Goal: Information Seeking & Learning: Compare options

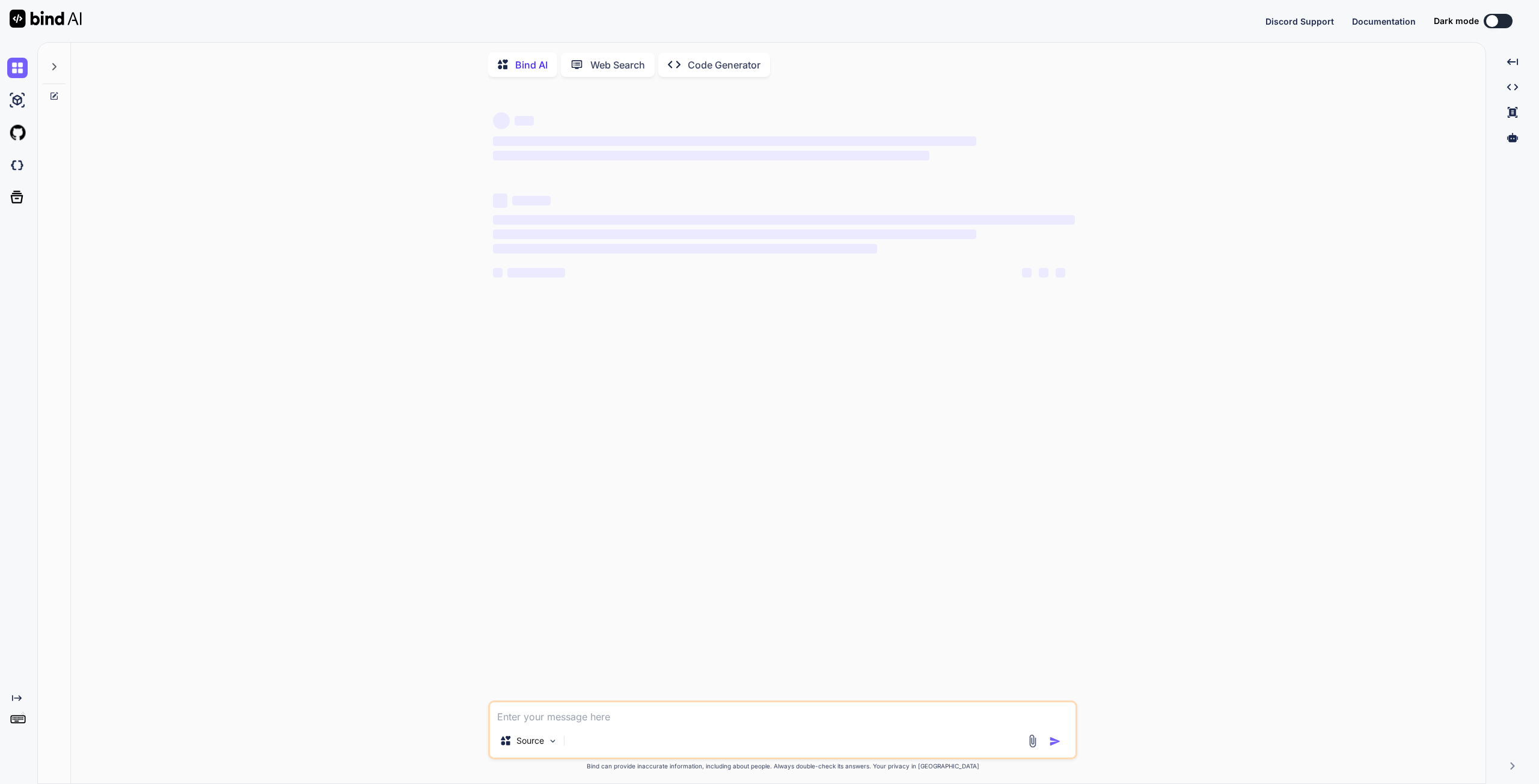
type textarea "x"
click at [17, 167] on img at bounding box center [17, 165] width 21 height 21
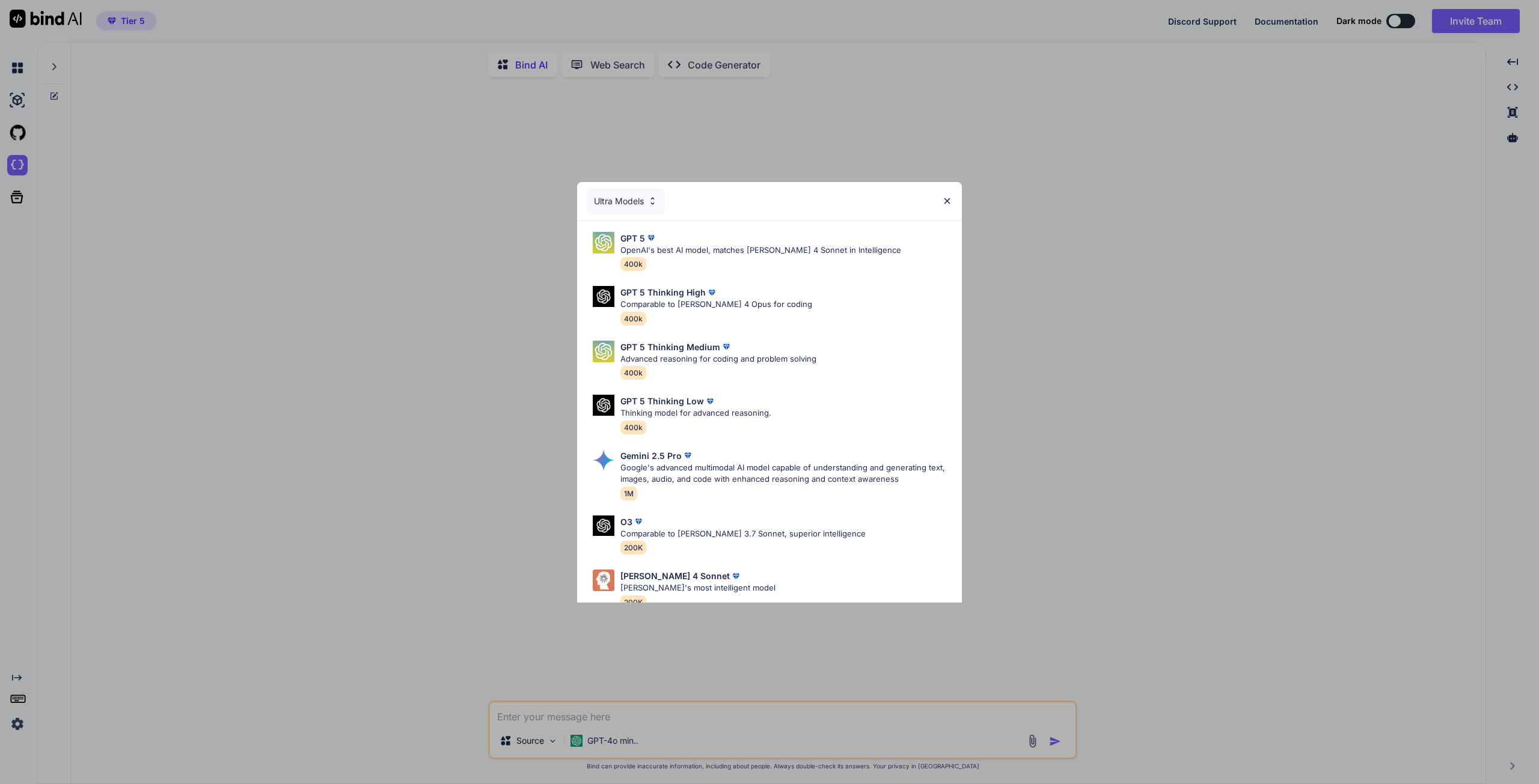
click at [948, 204] on img at bounding box center [947, 201] width 10 height 10
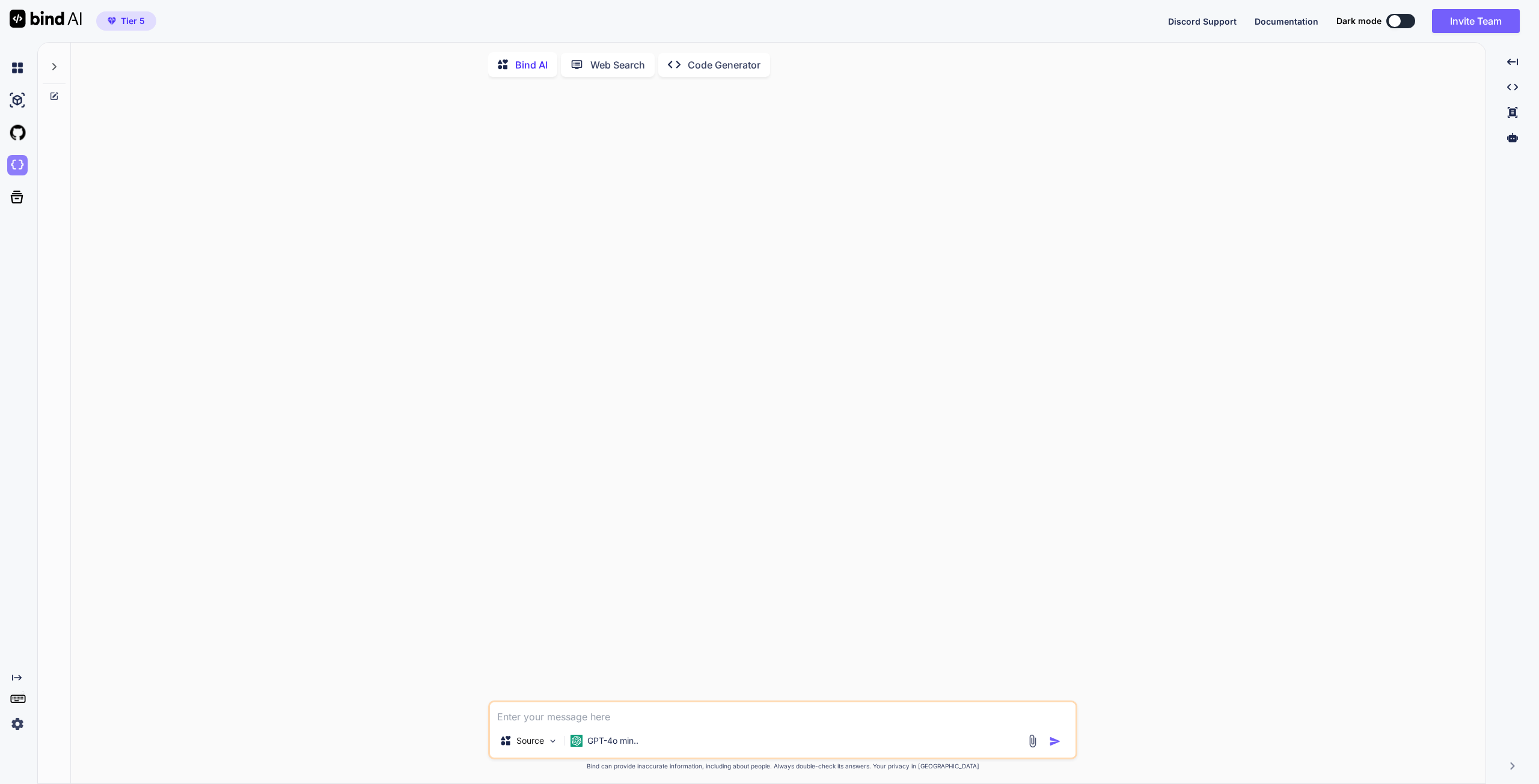
click at [17, 170] on img at bounding box center [17, 165] width 21 height 21
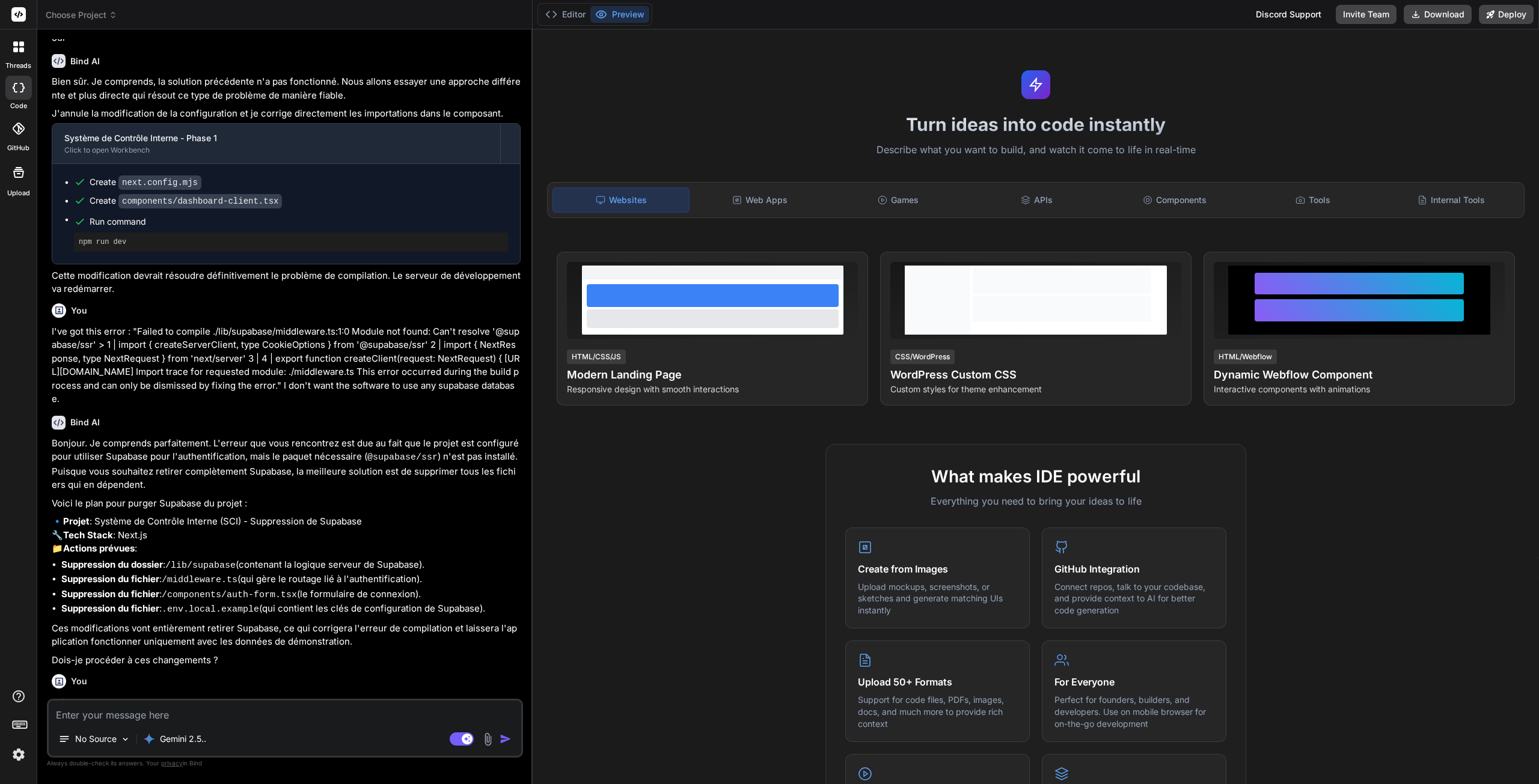
scroll to position [658, 0]
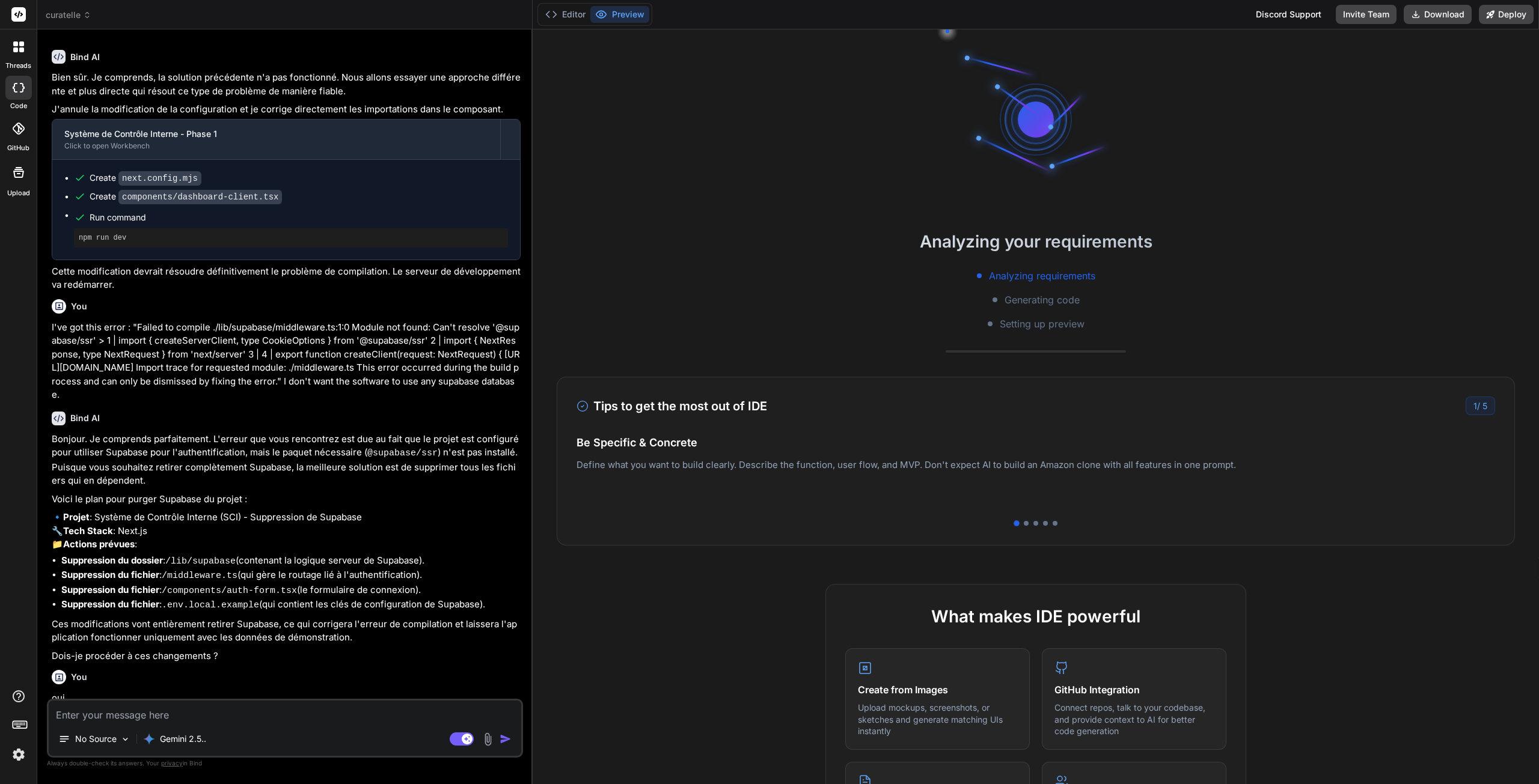
type textarea "x"
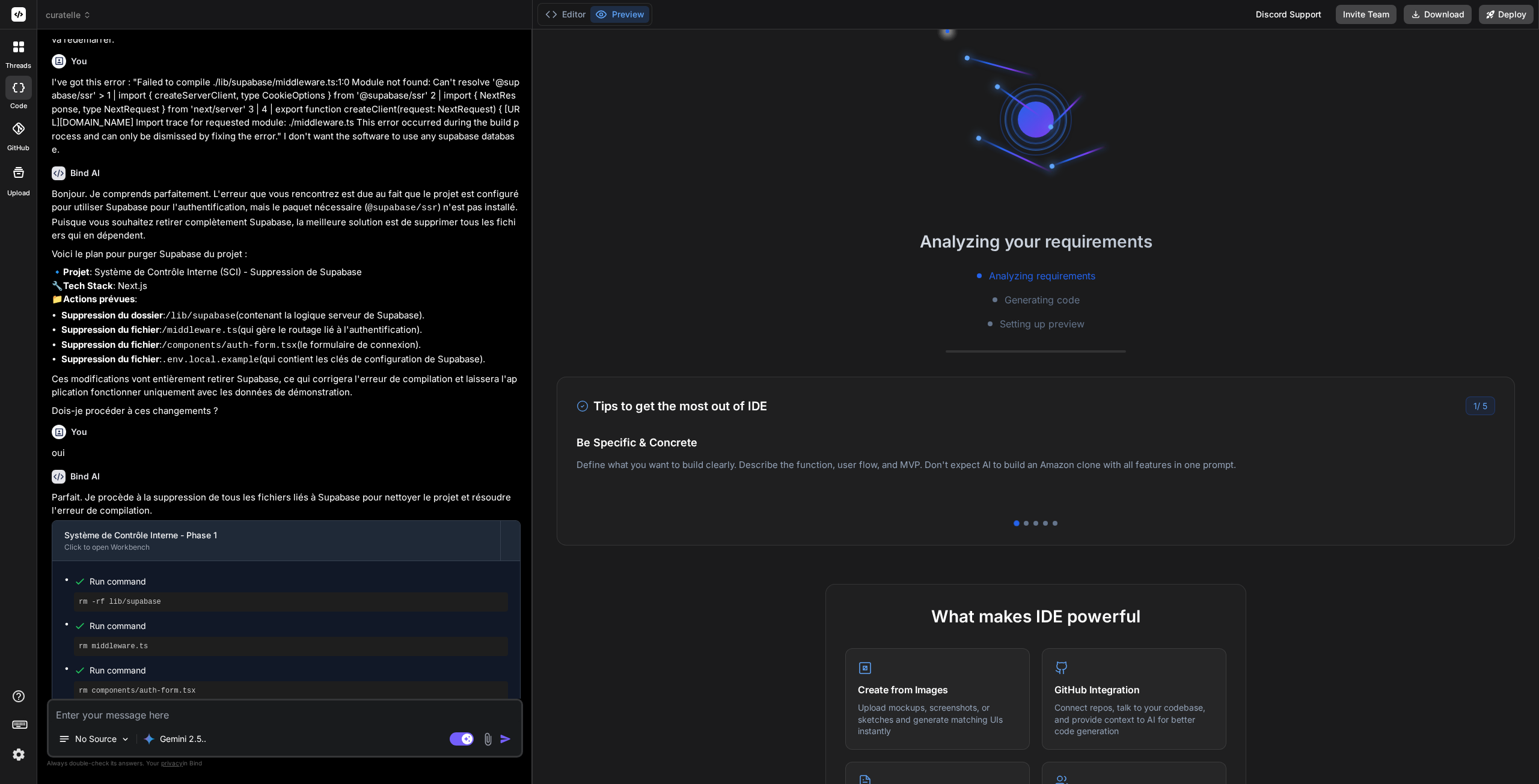
scroll to position [1056, 0]
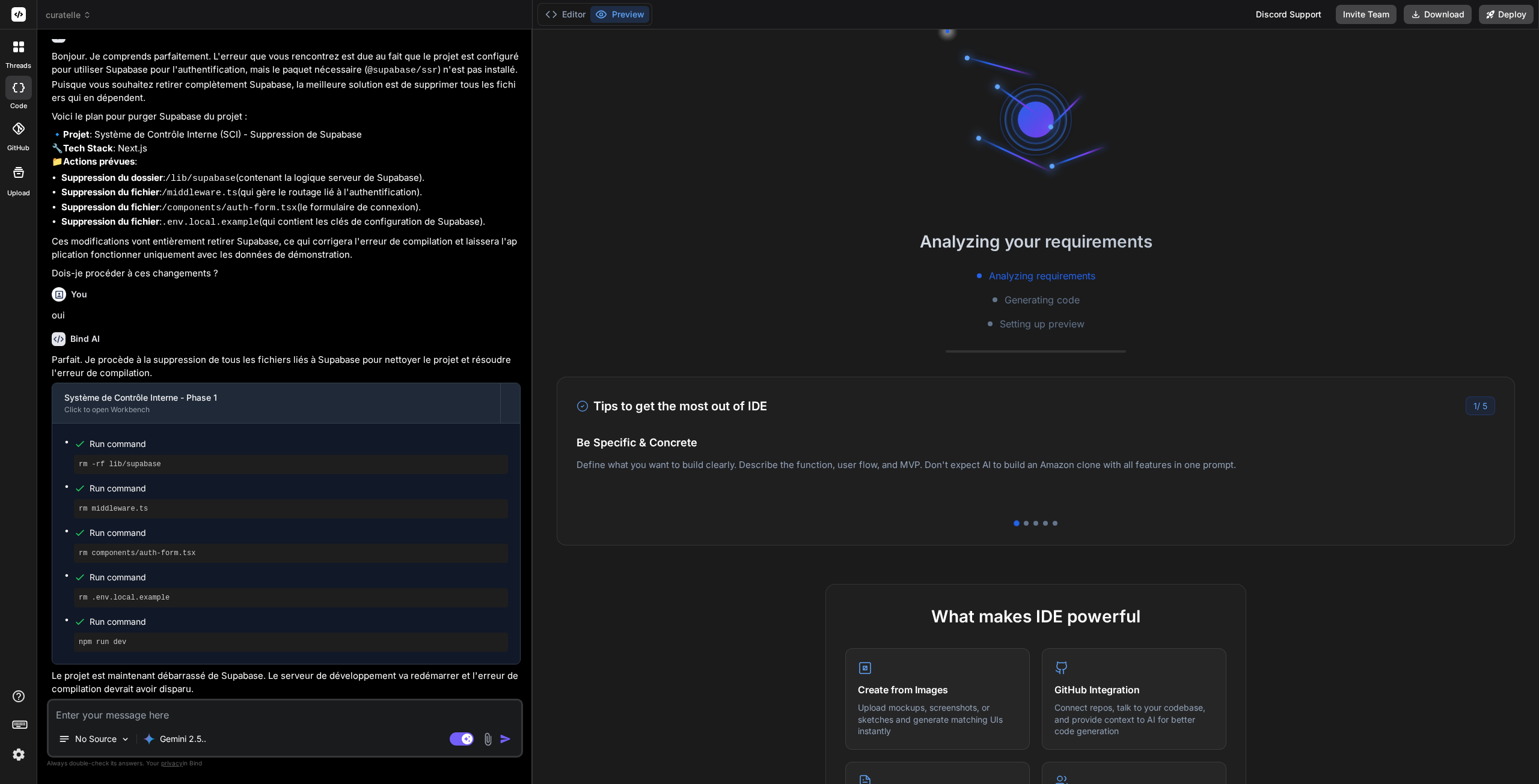
click at [70, 19] on span "curatelle" at bounding box center [68, 15] width 46 height 12
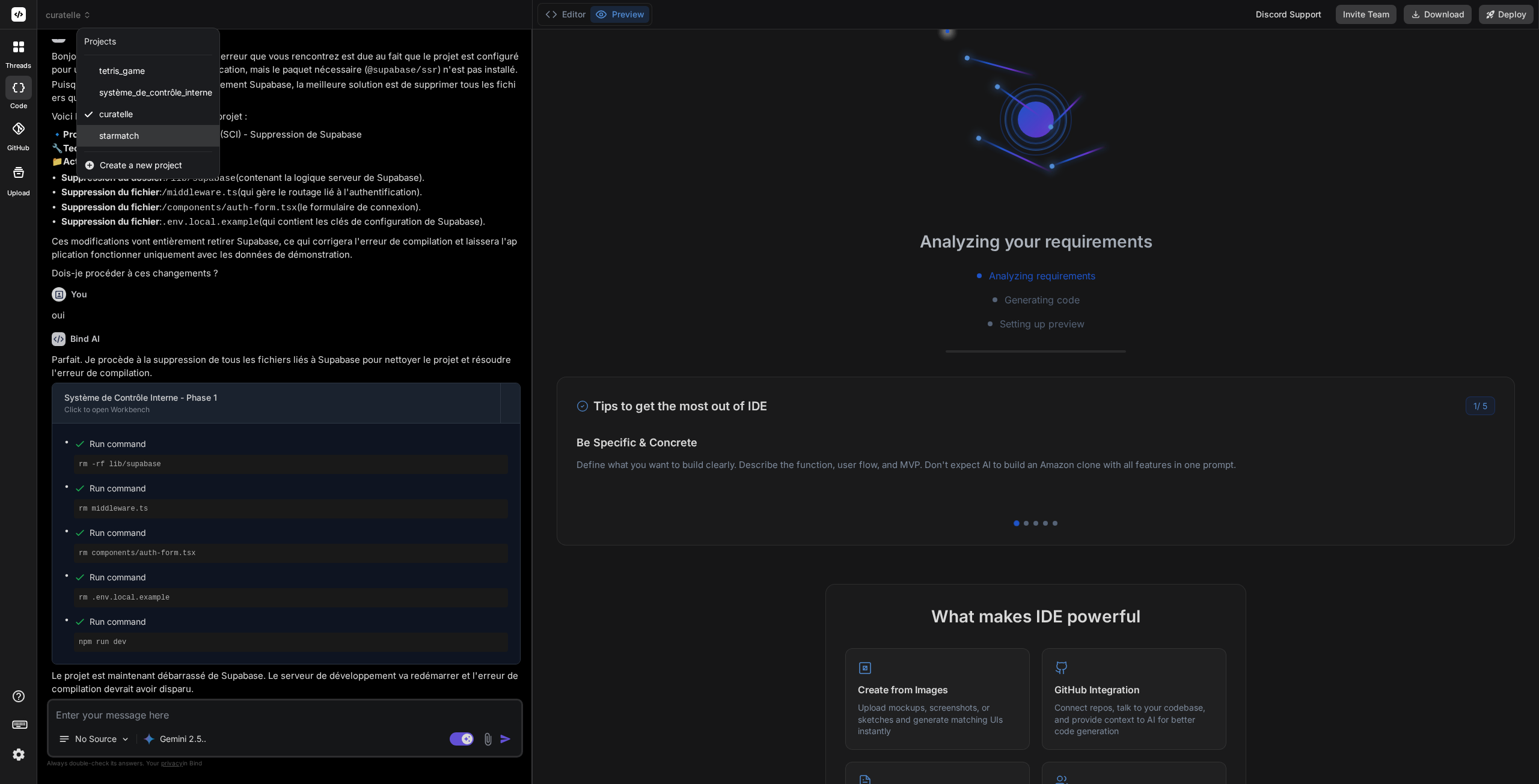
click at [132, 136] on span "starmatch" at bounding box center [119, 136] width 40 height 12
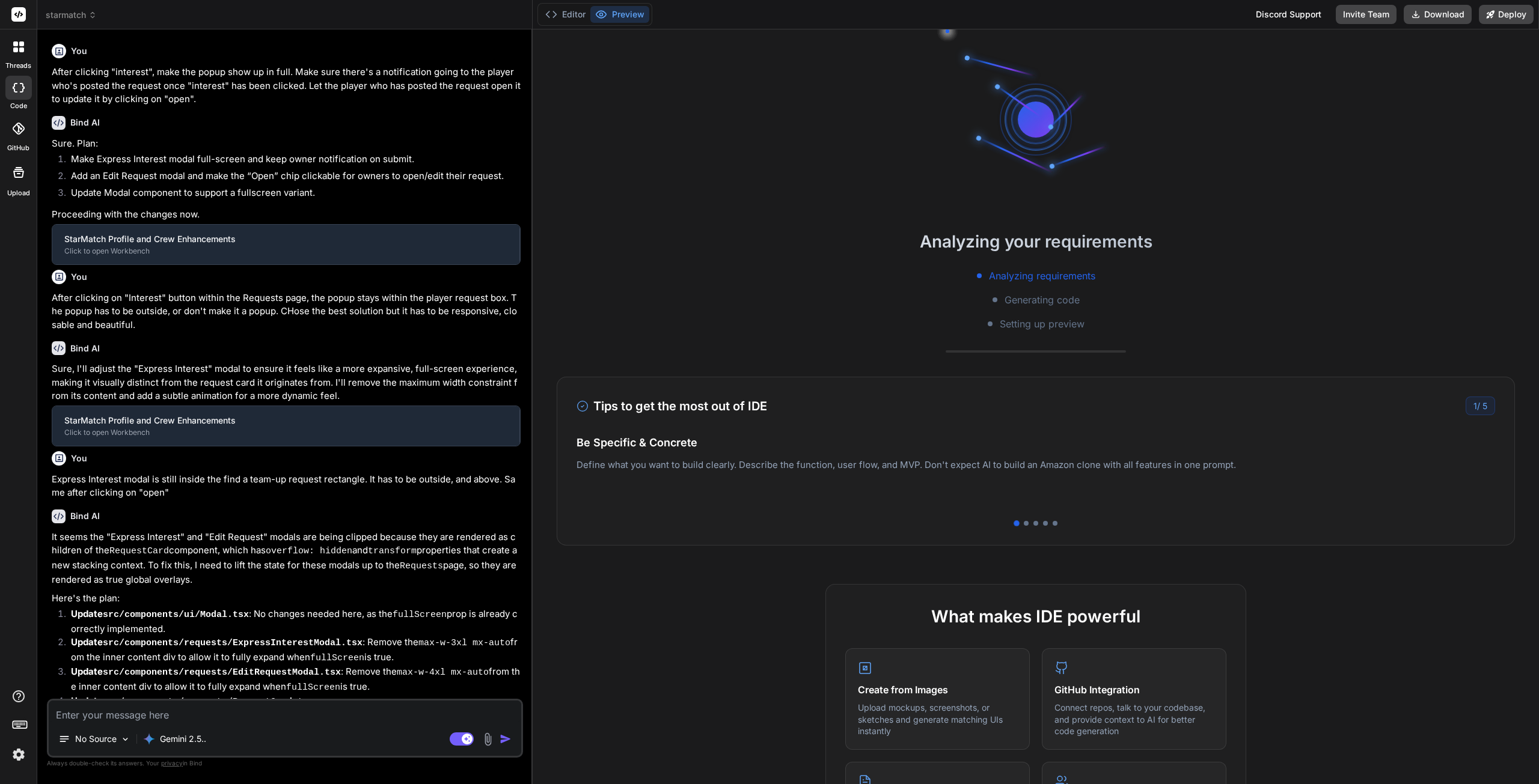
scroll to position [34, 0]
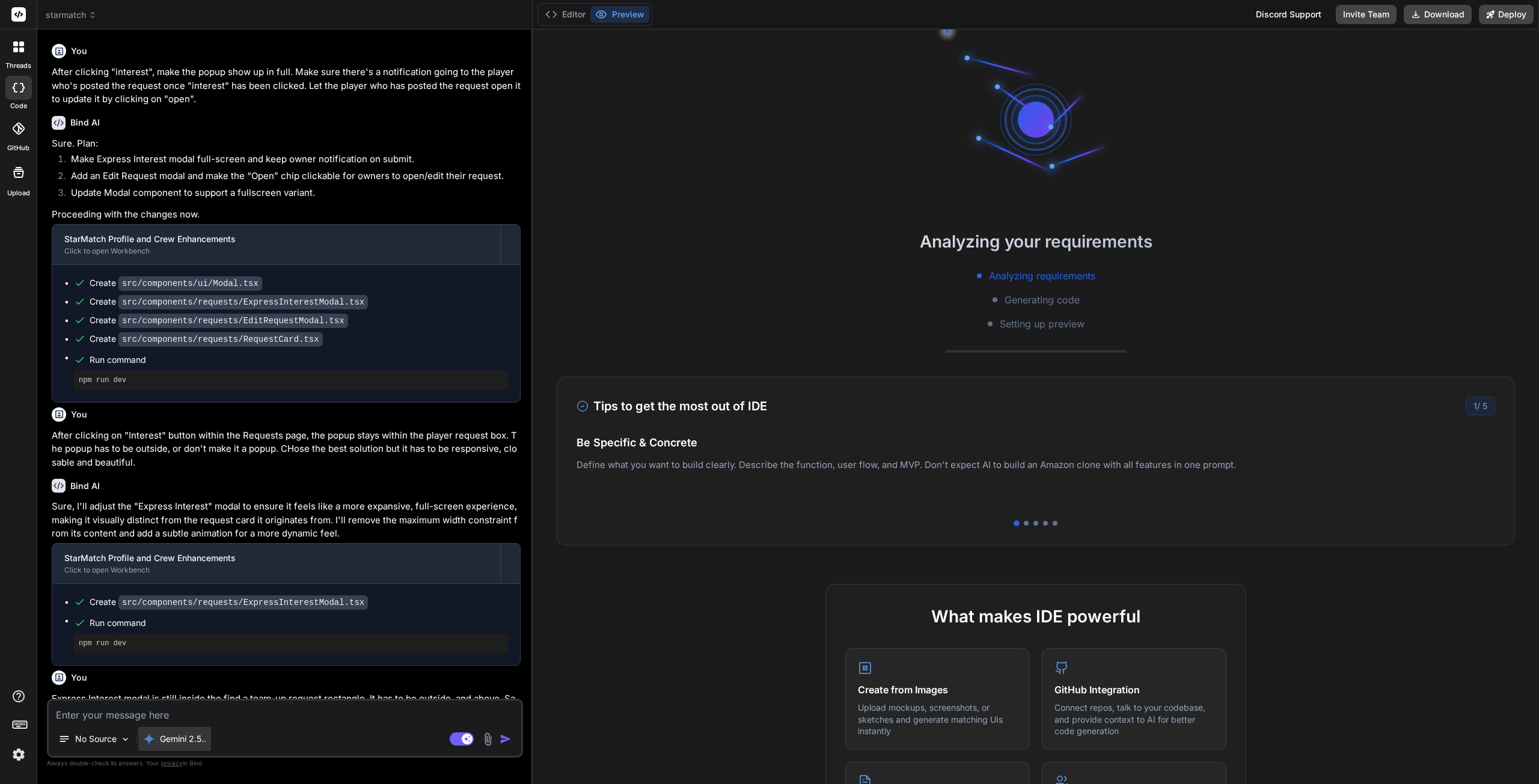
click at [176, 742] on p "Gemini 2.5.." at bounding box center [183, 738] width 46 height 12
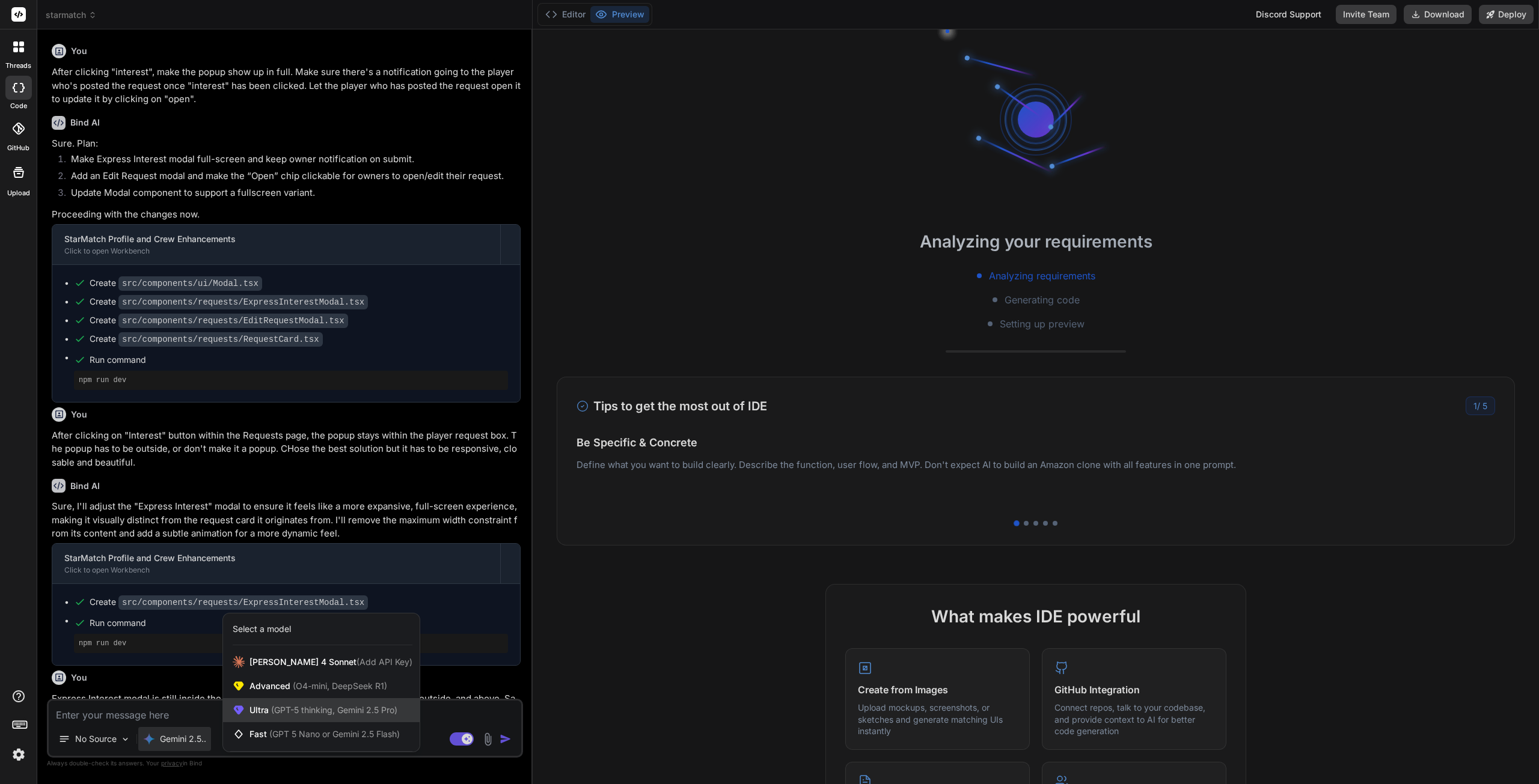
click at [284, 706] on span "(GPT-5 thinking, Gemini 2.5 Pro)" at bounding box center [332, 709] width 128 height 10
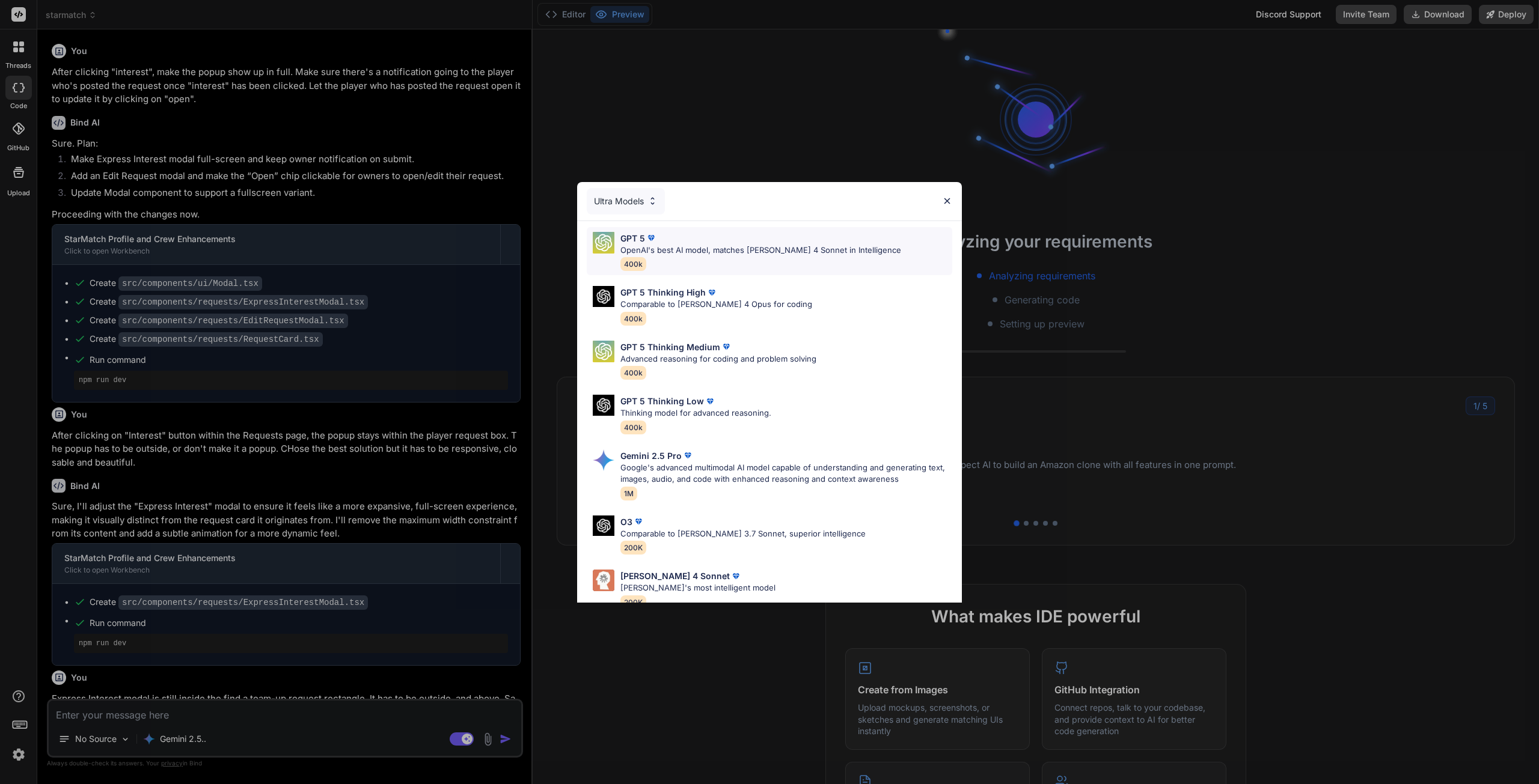
click at [670, 250] on p "OpenAI's best AI model, matches Claude 4 Sonnet in Intelligence" at bounding box center [760, 250] width 281 height 12
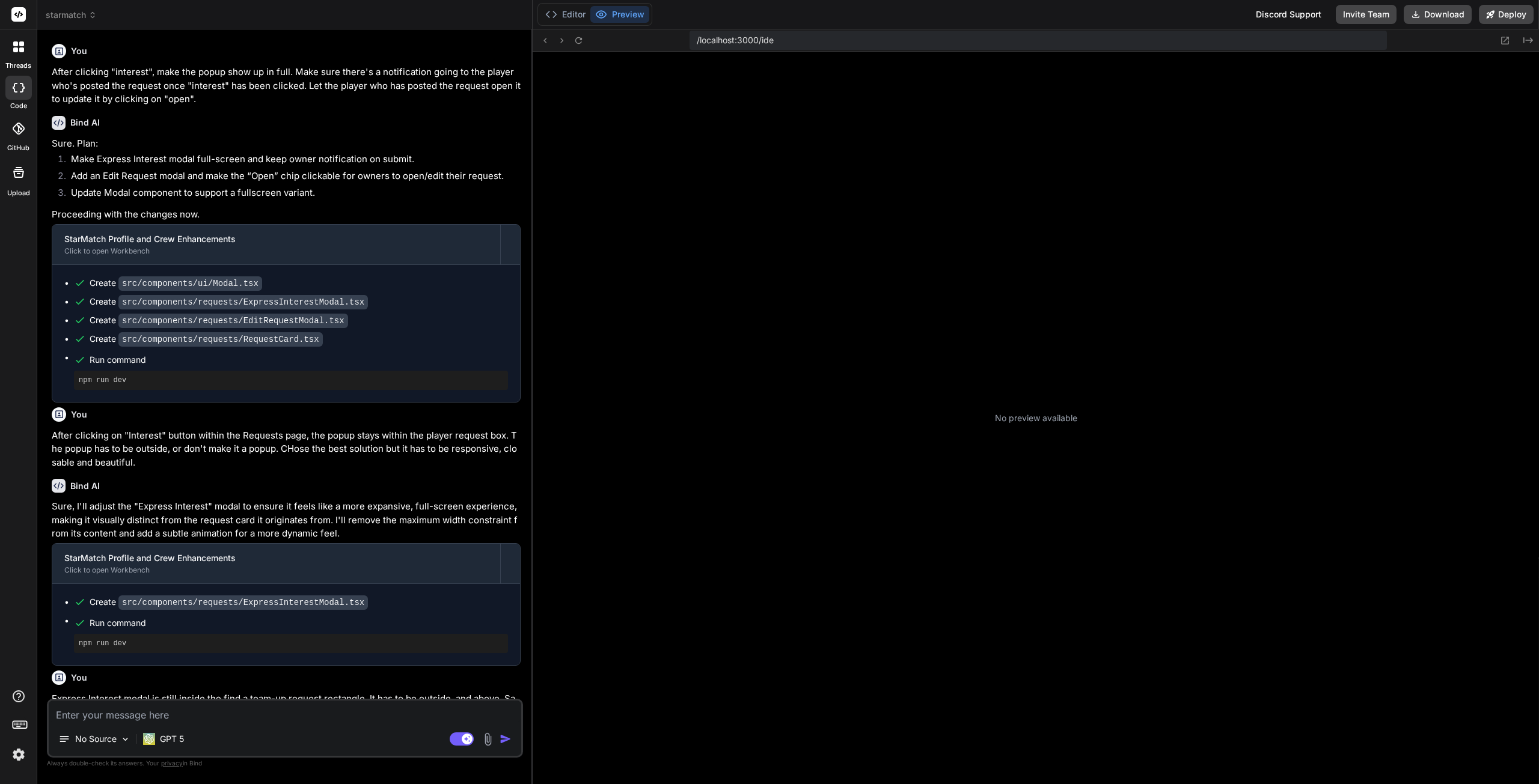
scroll to position [296, 0]
type textarea "x"
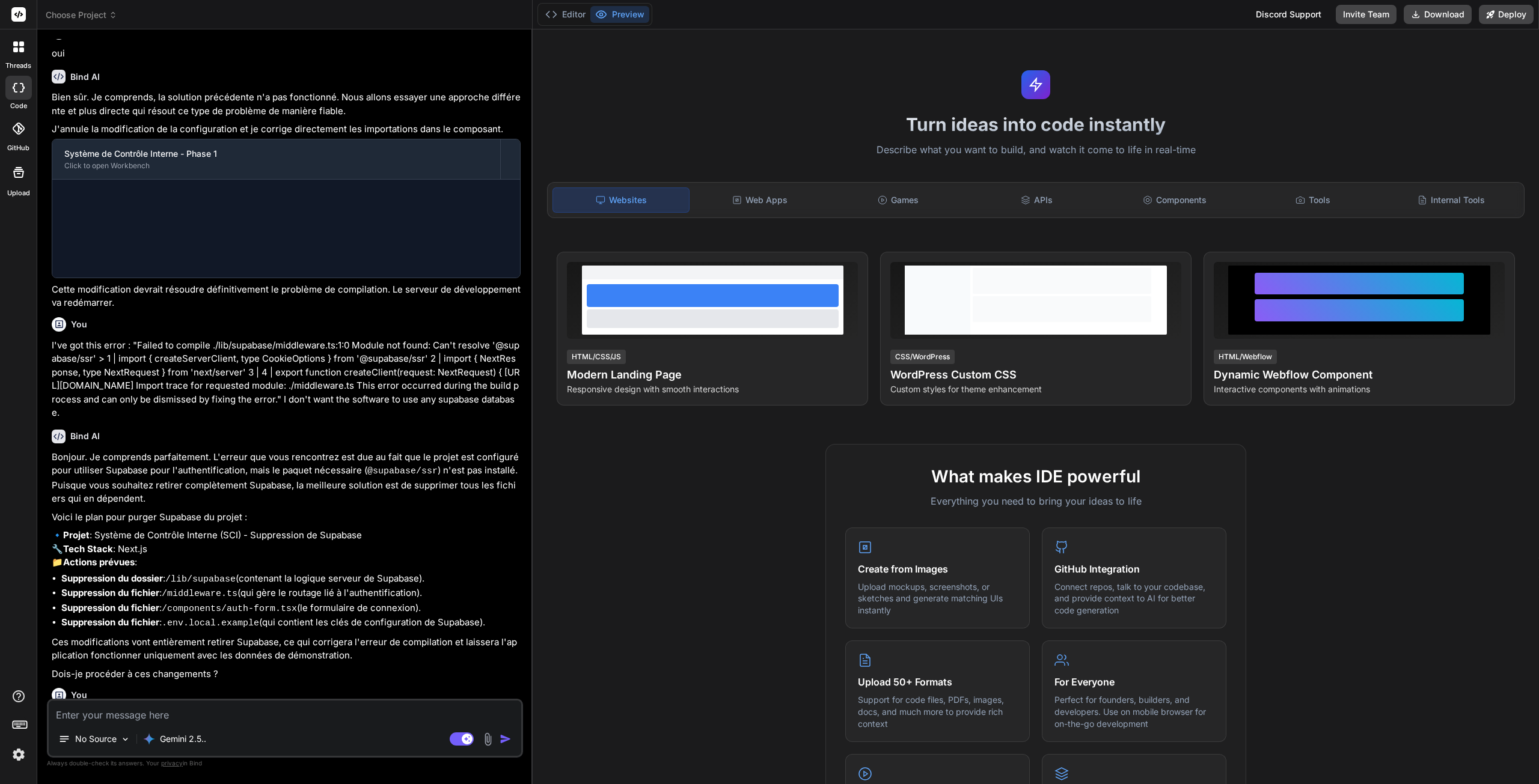
scroll to position [653, 0]
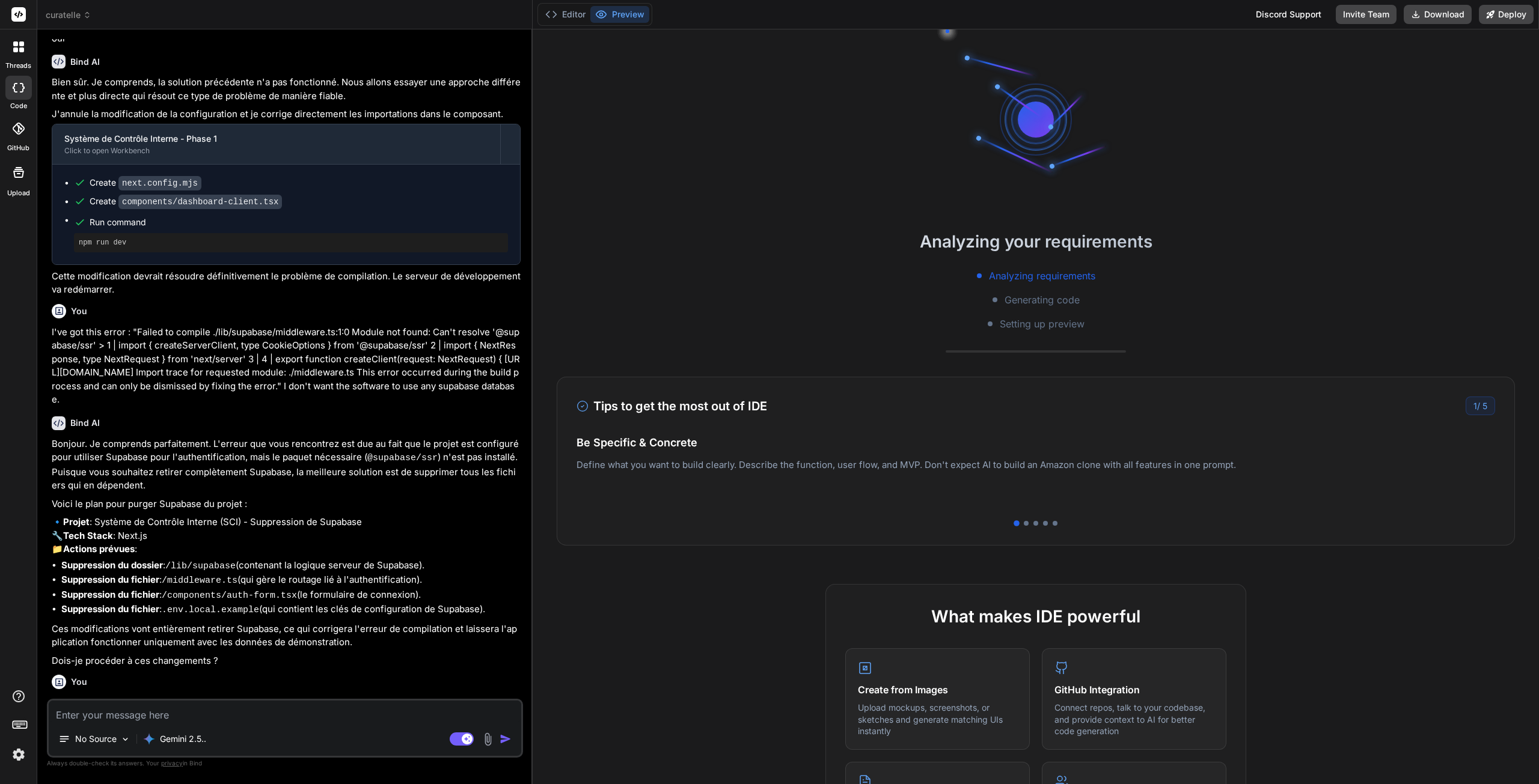
click at [69, 19] on span "curatelle" at bounding box center [68, 15] width 46 height 12
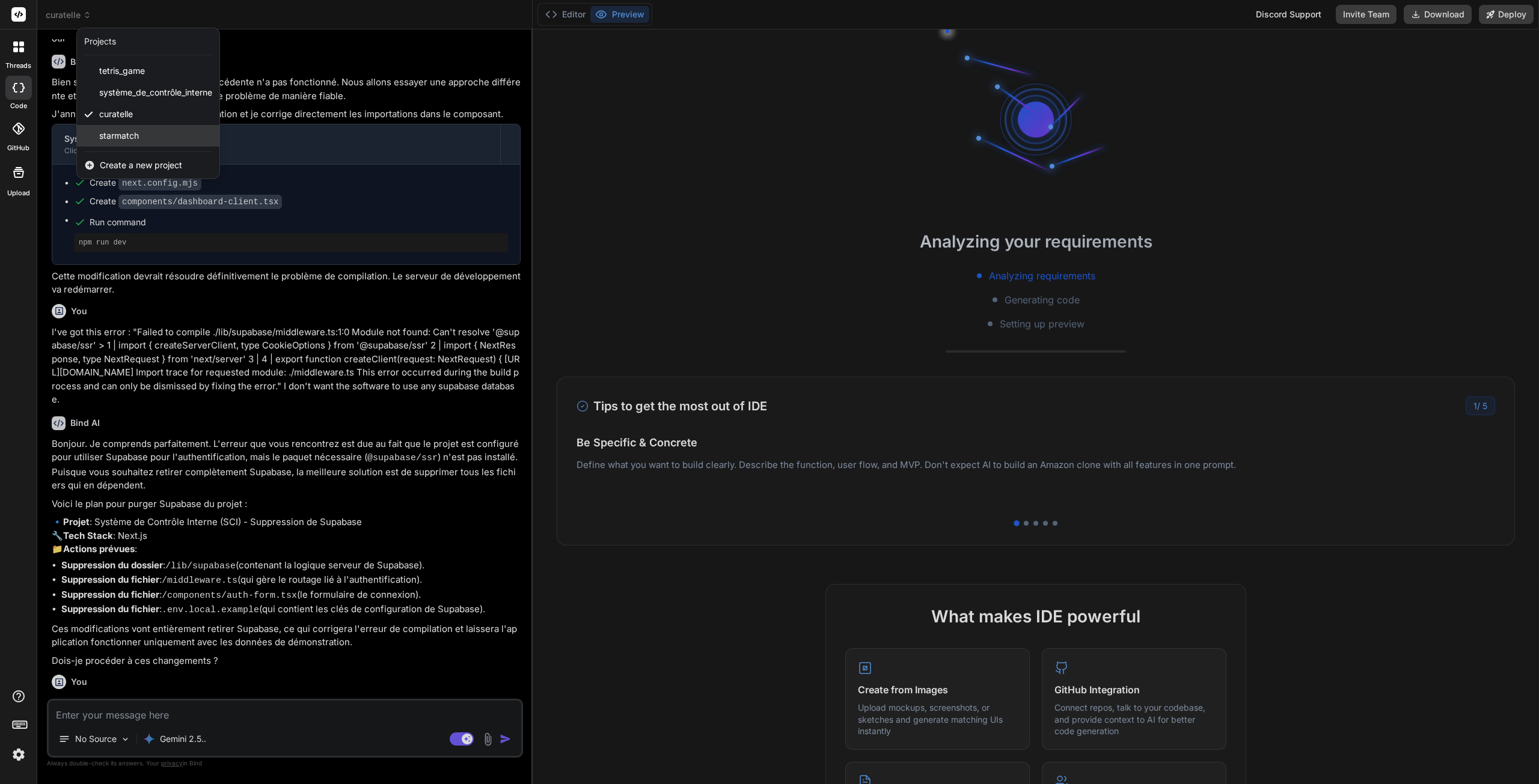
click at [109, 137] on span "starmatch" at bounding box center [119, 136] width 40 height 12
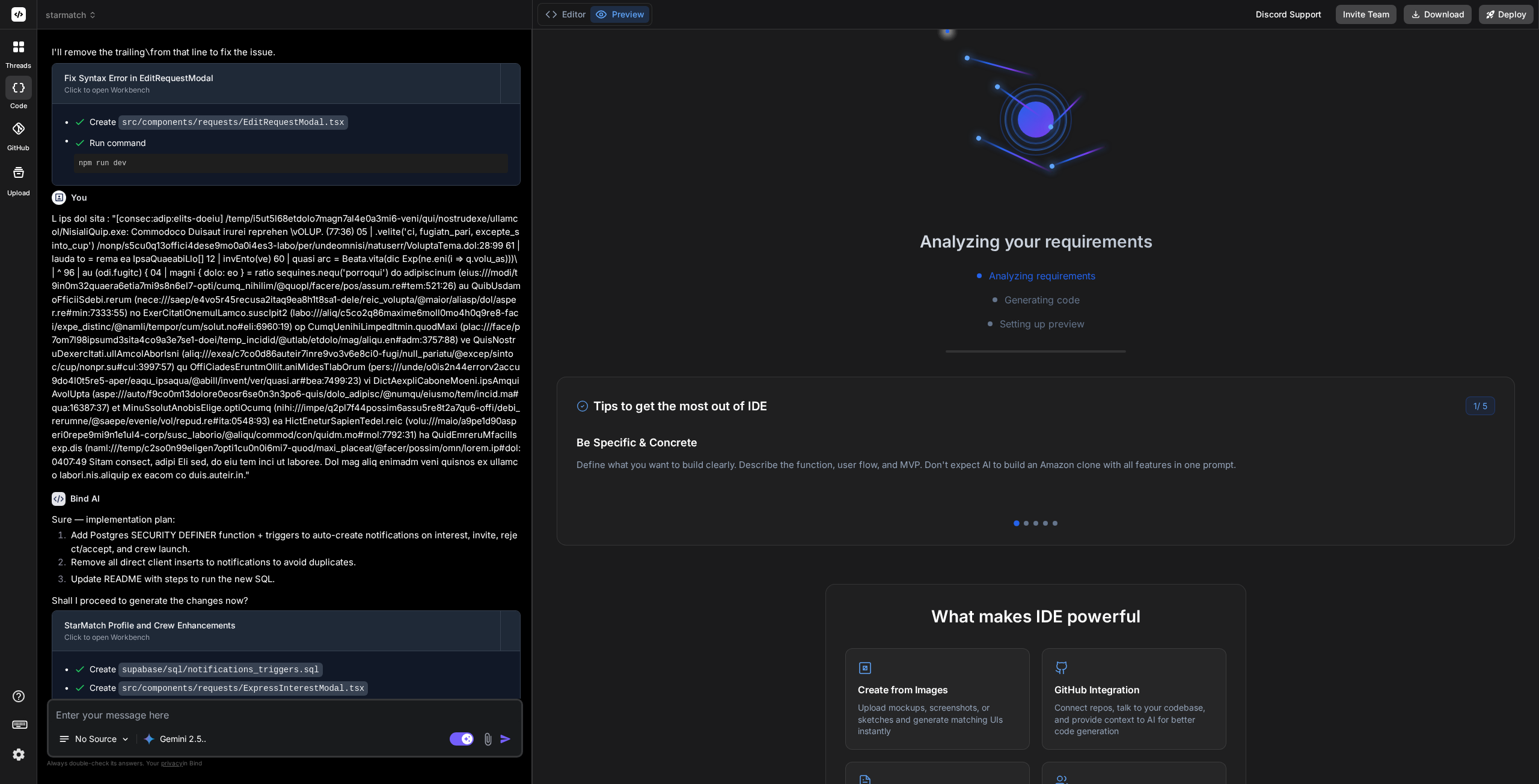
scroll to position [1825, 0]
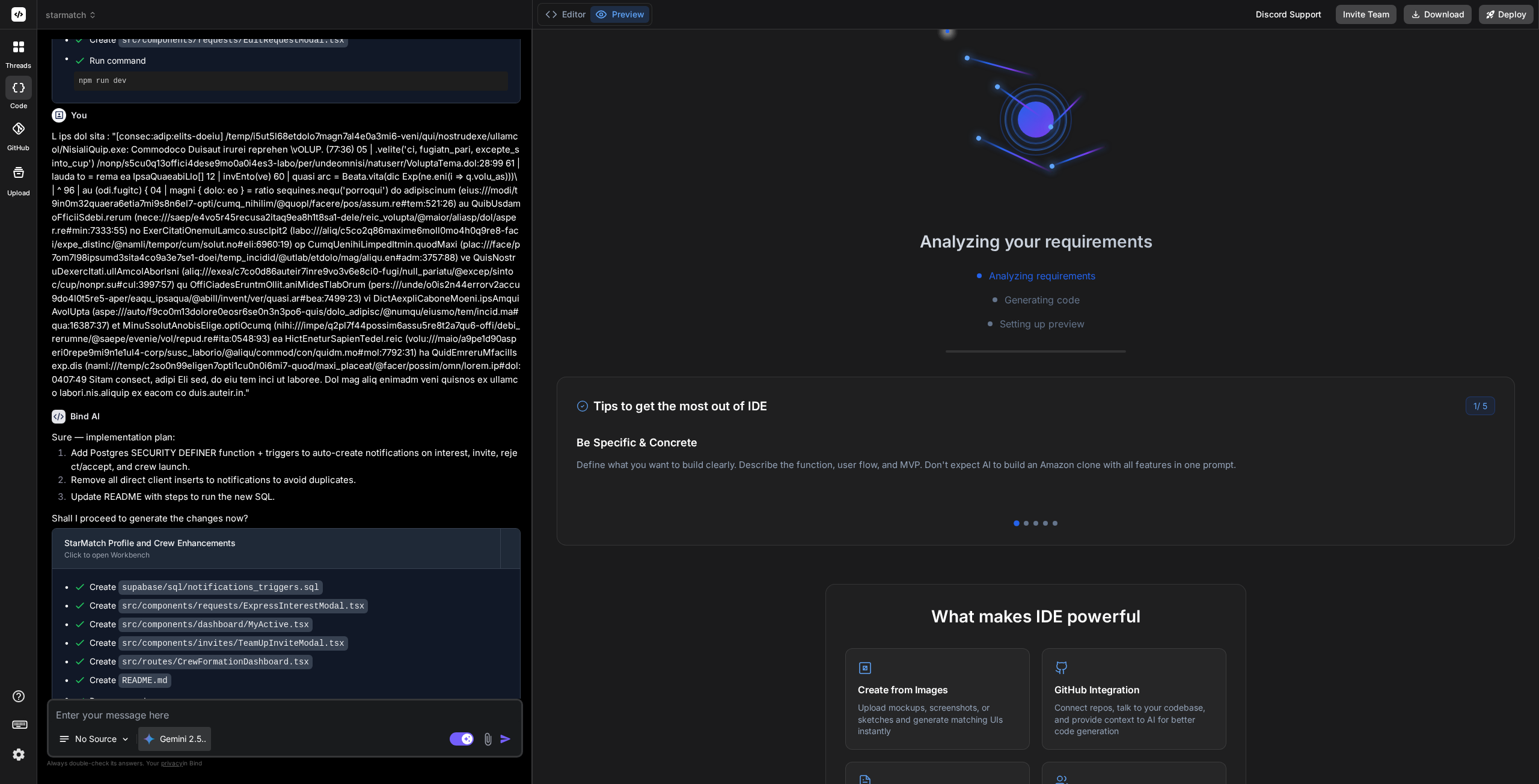
click at [168, 741] on p "Gemini 2.5.." at bounding box center [183, 738] width 46 height 12
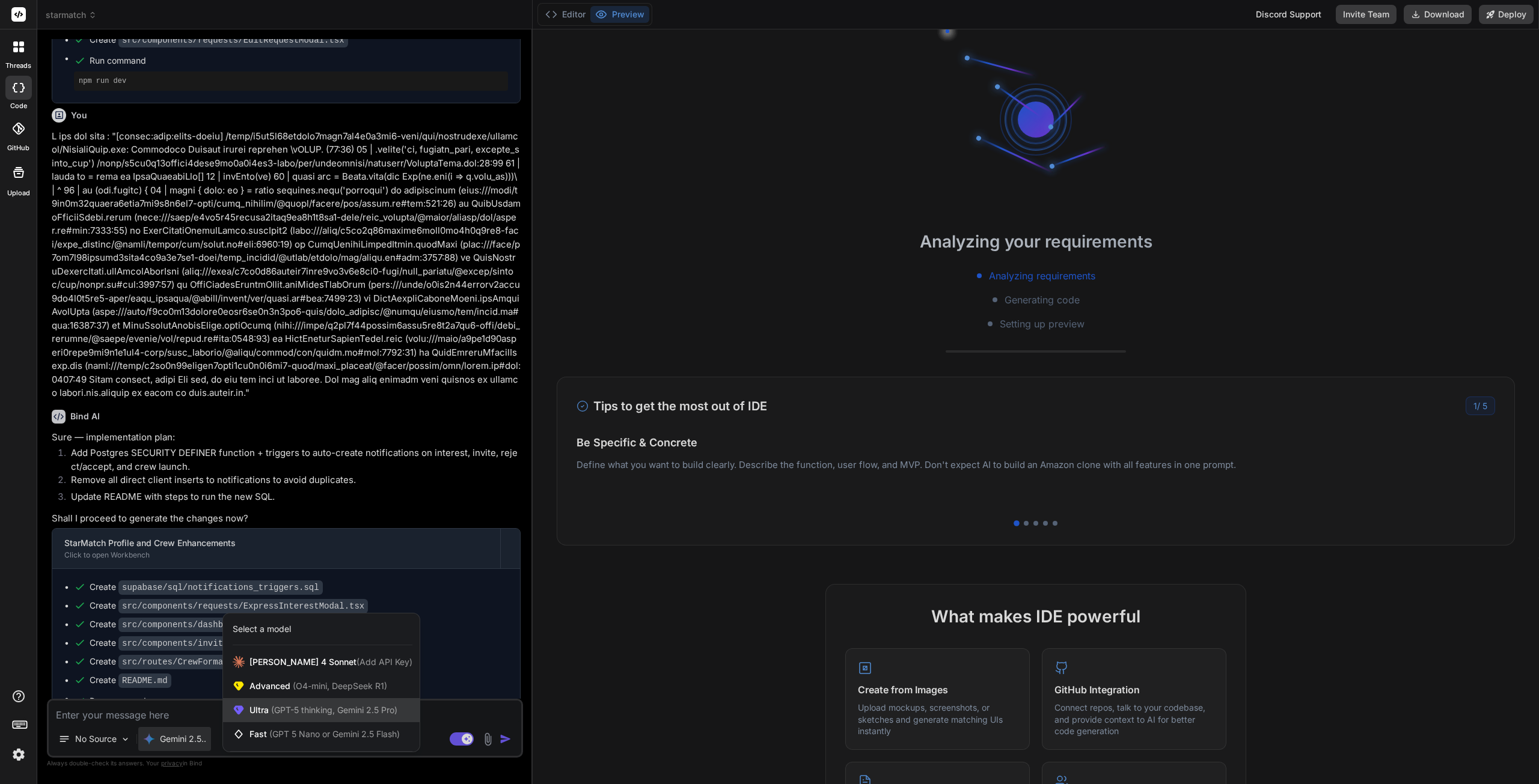
click at [275, 716] on div "Ultra (GPT-5 thinking, Gemini 2.5 Pro)" at bounding box center [321, 709] width 196 height 24
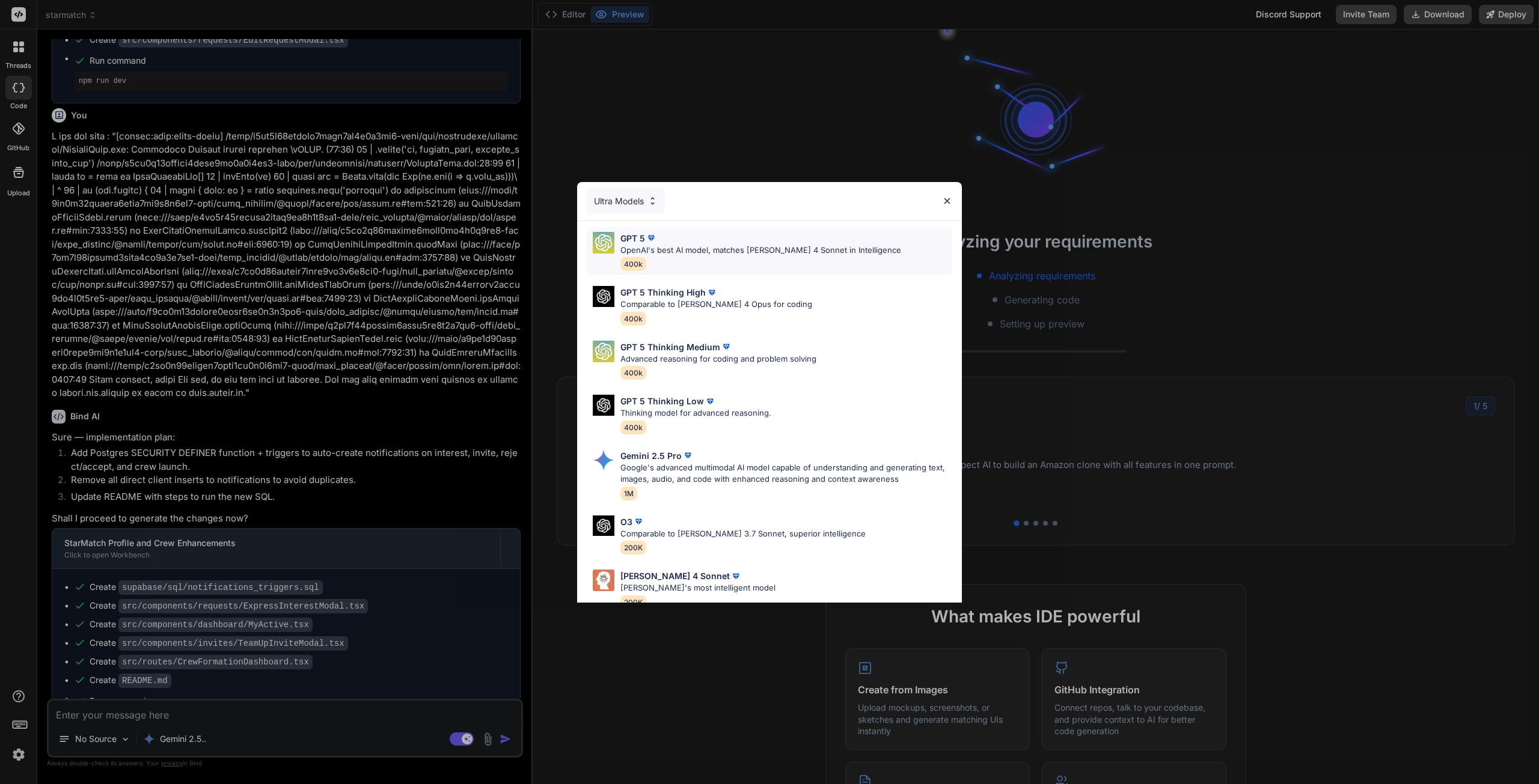
click at [687, 251] on p "OpenAI's best AI model, matches [PERSON_NAME] 4 Sonnet in Intelligence" at bounding box center [760, 250] width 281 height 12
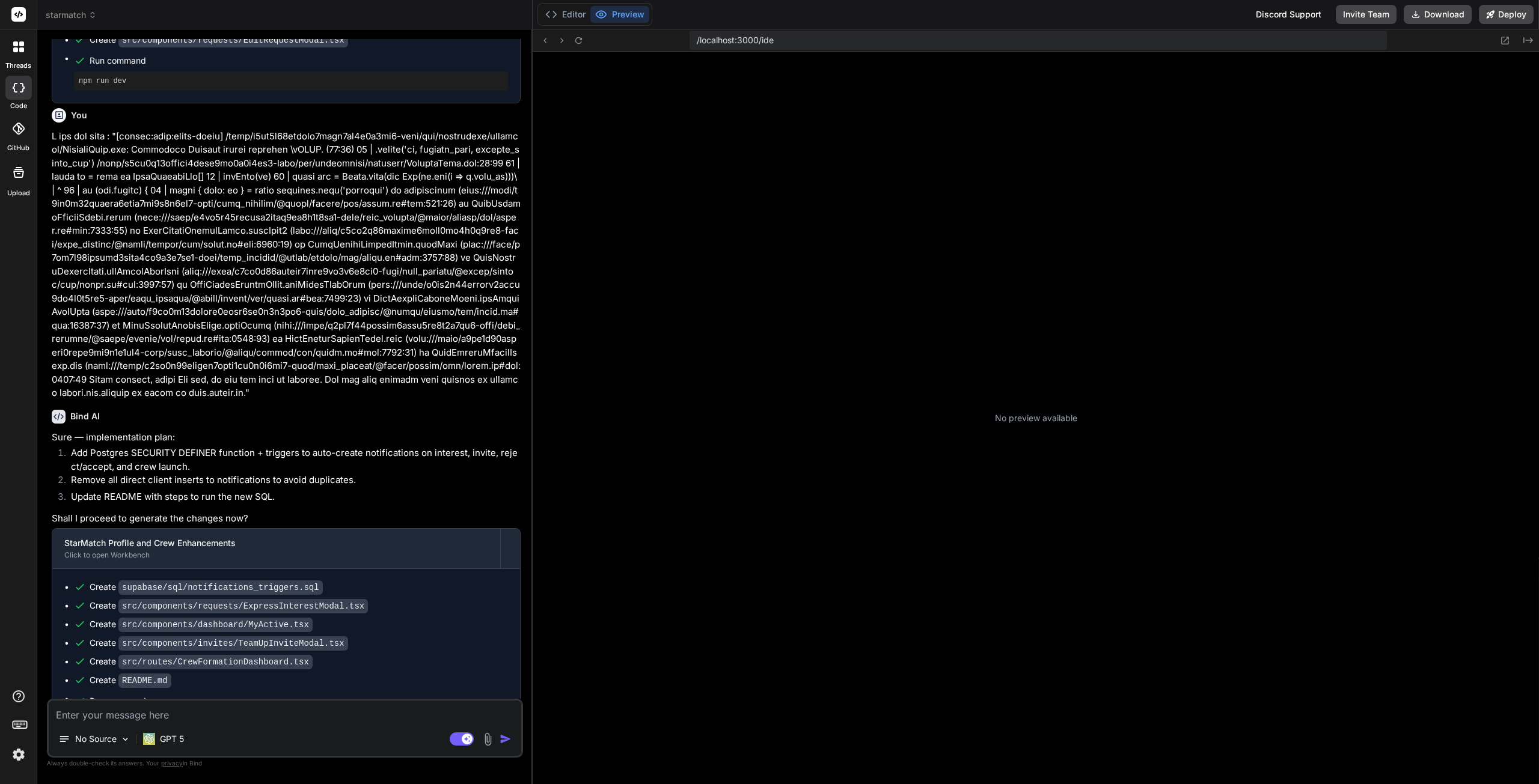
scroll to position [296, 0]
type textarea "x"
